Goal: Navigation & Orientation: Find specific page/section

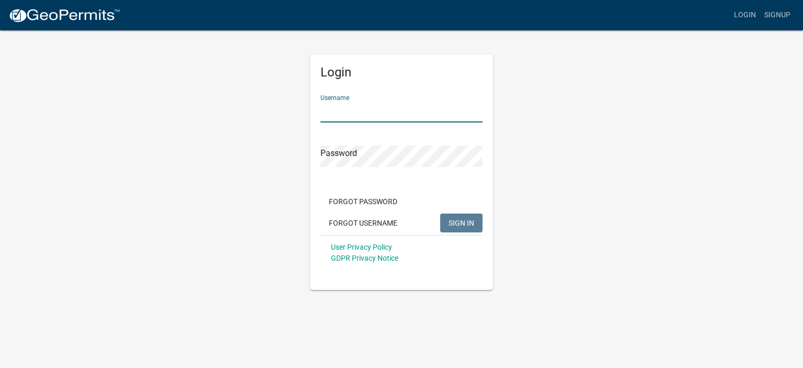
click at [329, 111] on input "Username" at bounding box center [402, 111] width 162 height 21
type input "[EMAIL_ADDRESS][DOMAIN_NAME]"
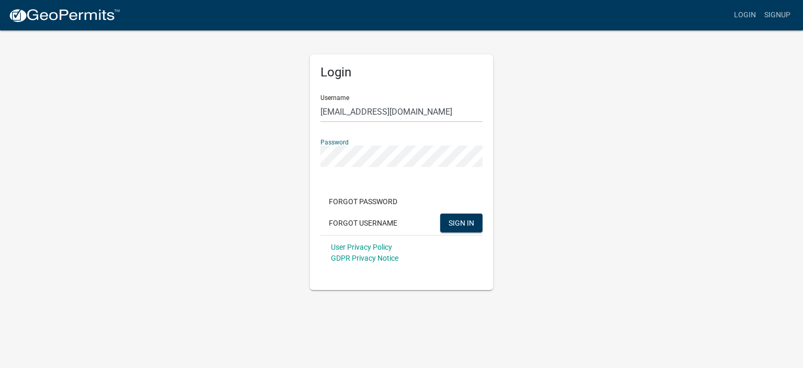
click at [440, 213] on button "SIGN IN" at bounding box center [461, 222] width 42 height 19
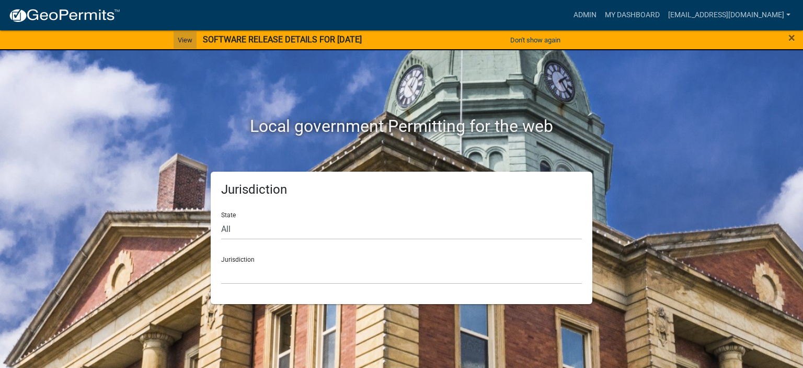
click at [174, 37] on link "View" at bounding box center [185, 39] width 23 height 17
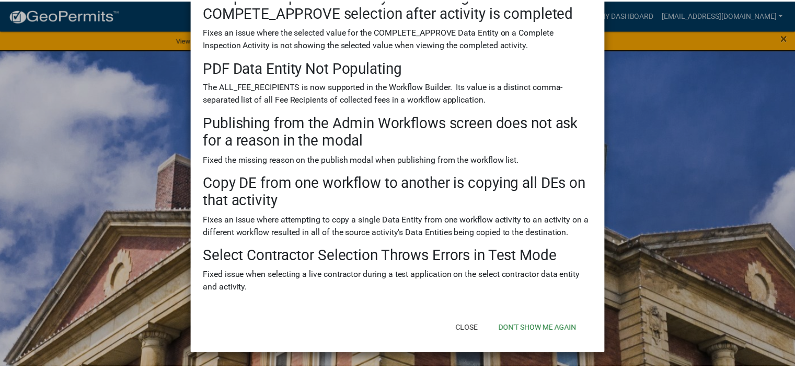
scroll to position [373, 0]
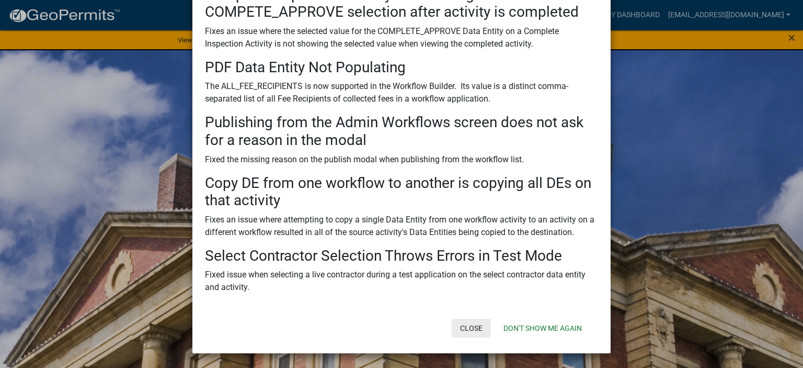
click at [463, 324] on button "Close" at bounding box center [471, 327] width 39 height 19
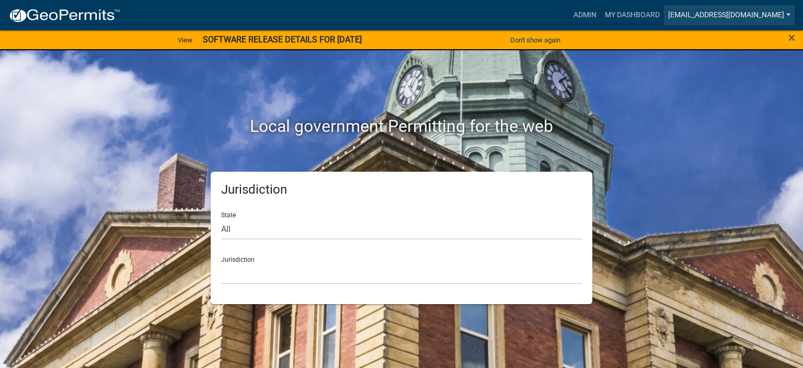
click at [730, 10] on link "[EMAIL_ADDRESS][DOMAIN_NAME]" at bounding box center [729, 15] width 131 height 20
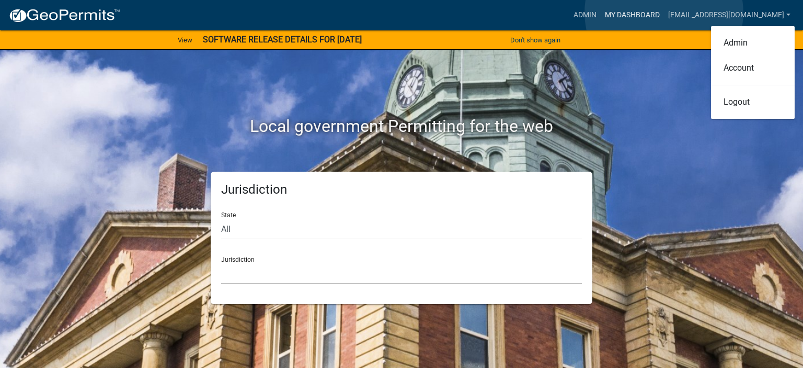
click at [664, 13] on link "My Dashboard" at bounding box center [632, 15] width 63 height 20
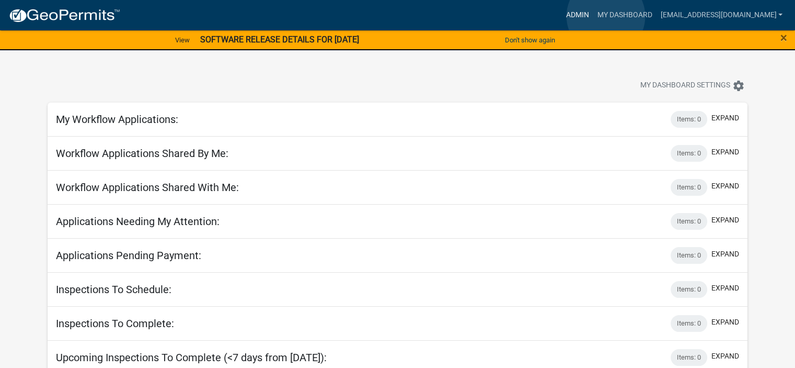
click at [593, 16] on link "Admin" at bounding box center [577, 15] width 31 height 20
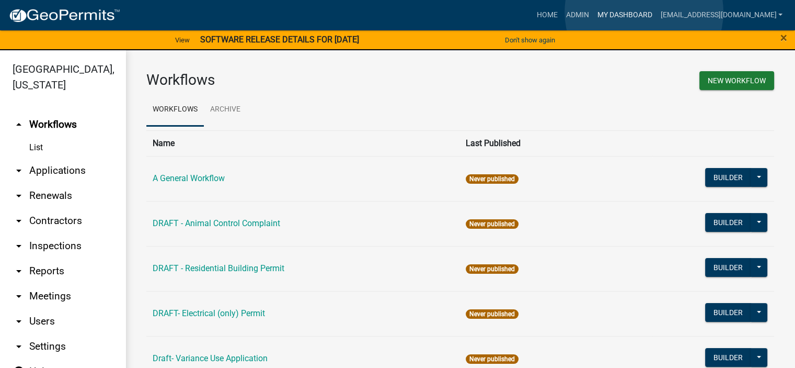
click at [644, 12] on link "My Dashboard" at bounding box center [624, 15] width 63 height 20
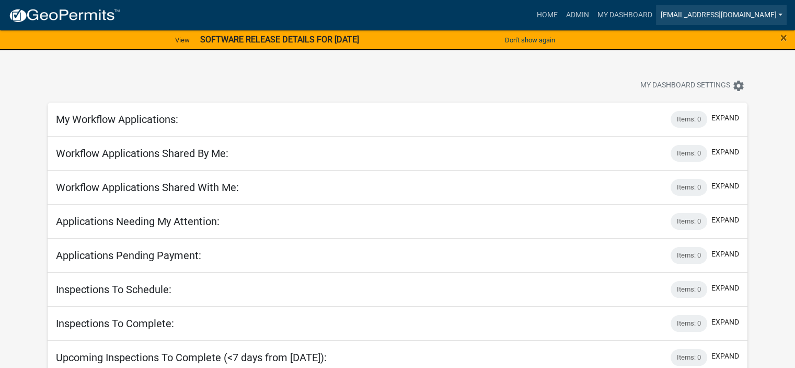
click at [699, 15] on link "[EMAIL_ADDRESS][DOMAIN_NAME]" at bounding box center [721, 15] width 131 height 20
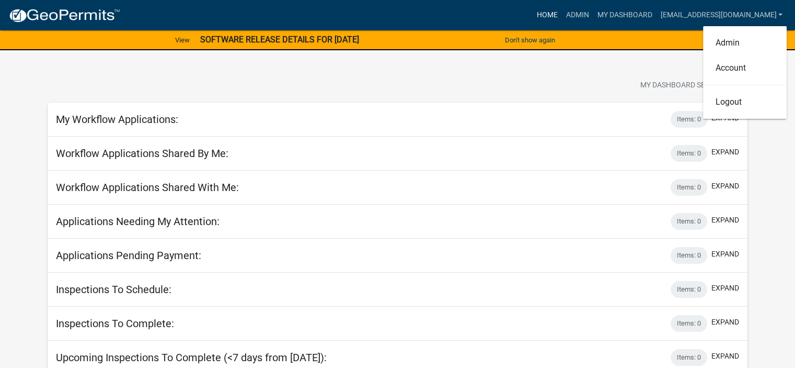
click at [562, 14] on link "Home" at bounding box center [546, 15] width 29 height 20
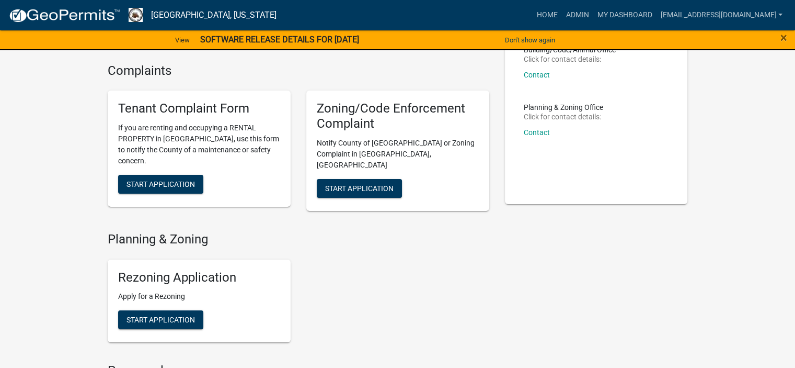
scroll to position [70, 0]
